Goal: Task Accomplishment & Management: Manage account settings

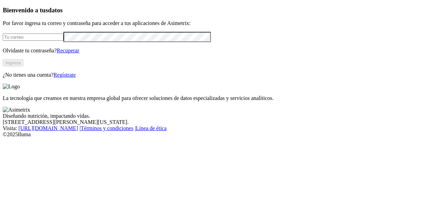
click at [63, 41] on input "email" at bounding box center [33, 37] width 61 height 7
type input "[PERSON_NAME][EMAIL_ADDRESS][PERSON_NAME][DOMAIN_NAME]"
click at [63, 41] on input "[PERSON_NAME][EMAIL_ADDRESS][PERSON_NAME][DOMAIN_NAME]" at bounding box center [33, 37] width 61 height 7
click at [59, 42] on form "[PERSON_NAME][EMAIL_ADDRESS][PERSON_NAME][DOMAIN_NAME]" at bounding box center [219, 37] width 433 height 10
click input "submit" at bounding box center [0, 0] width 0 height 0
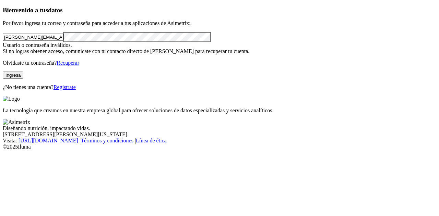
click at [3, 60] on div "Bienvenido a tus datos Por favor ingresa tu correo y contraseña para acceder a …" at bounding box center [219, 49] width 433 height 84
click input "submit" at bounding box center [0, 0] width 0 height 0
click at [63, 41] on input "[PERSON_NAME][EMAIL_ADDRESS][PERSON_NAME][DOMAIN_NAME]" at bounding box center [33, 37] width 61 height 7
drag, startPoint x: 105, startPoint y: 47, endPoint x: 2, endPoint y: 45, distance: 103.2
click at [3, 45] on div "Bienvenido a tus datos Por favor ingresa tu correo y contraseña para acceder a …" at bounding box center [219, 49] width 433 height 84
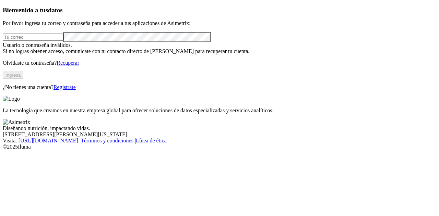
click at [3, 59] on div "Bienvenido a tus datos Por favor ingresa tu correo y contraseña para acceder a …" at bounding box center [219, 49] width 433 height 84
click at [31, 42] on form at bounding box center [219, 37] width 433 height 10
click at [32, 41] on input "email" at bounding box center [33, 37] width 61 height 7
type input "[PERSON_NAME][EMAIL_ADDRESS][PERSON_NAME][DOMAIN_NAME]"
click at [23, 79] on button "Ingresa" at bounding box center [13, 75] width 21 height 7
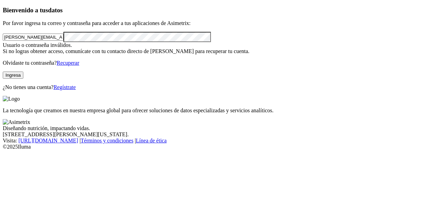
click at [3, 60] on div "Bienvenido a tus datos Por favor ingresa tu correo y contraseña para acceder a …" at bounding box center [219, 49] width 433 height 84
click input "submit" at bounding box center [0, 0] width 0 height 0
click at [79, 66] on link "Recuperar" at bounding box center [68, 63] width 23 height 6
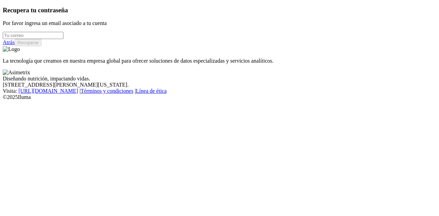
click at [52, 39] on input "email" at bounding box center [33, 35] width 61 height 7
type input "[PERSON_NAME][EMAIL_ADDRESS][PERSON_NAME][DOMAIN_NAME]"
click at [41, 46] on button "Recuperar" at bounding box center [28, 42] width 27 height 7
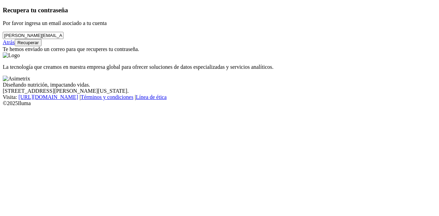
drag, startPoint x: 95, startPoint y: 48, endPoint x: 8, endPoint y: 48, distance: 86.3
click at [8, 48] on div "Recupera tu contraseña Por favor ingresa un email asociado a tu cuenta tatiana.…" at bounding box center [219, 30] width 433 height 46
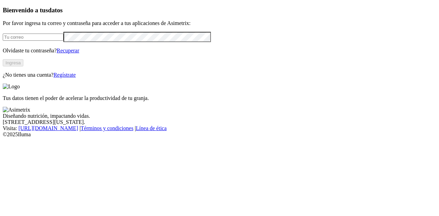
click at [39, 41] on input "email" at bounding box center [33, 37] width 61 height 7
type input "[PERSON_NAME][EMAIL_ADDRESS][PERSON_NAME][DOMAIN_NAME]"
click input "submit" at bounding box center [0, 0] width 0 height 0
